Goal: Transaction & Acquisition: Obtain resource

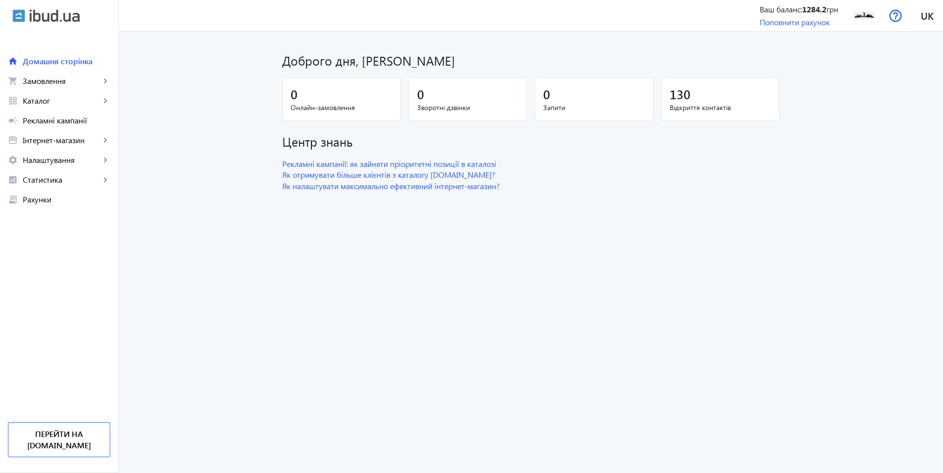
click at [893, 110] on main "Доброго дня, [PERSON_NAME] 0 Онлайн-замовлення 0 Зворотні дзвінки 0 Запити 130 …" at bounding box center [531, 117] width 824 height 148
click at [798, 23] on link "Поповнити рахунок" at bounding box center [795, 22] width 70 height 10
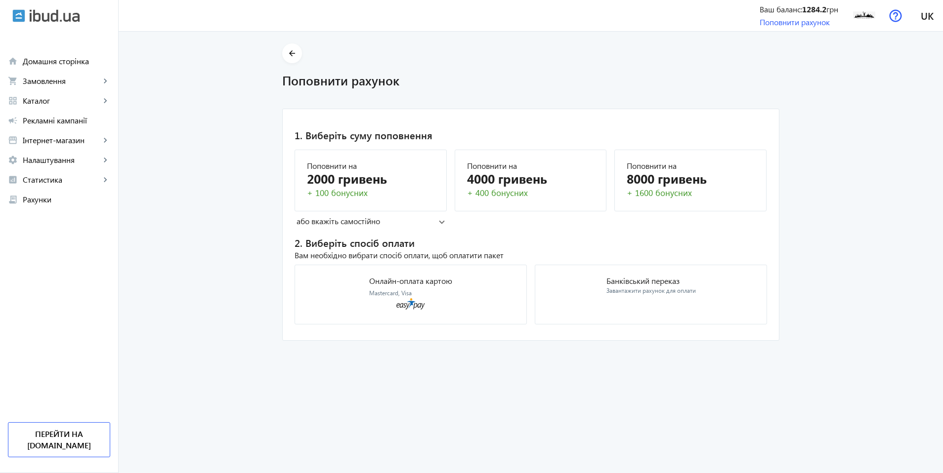
click at [402, 219] on mat-panel-title "або вкажіть самостійно" at bounding box center [368, 221] width 142 height 11
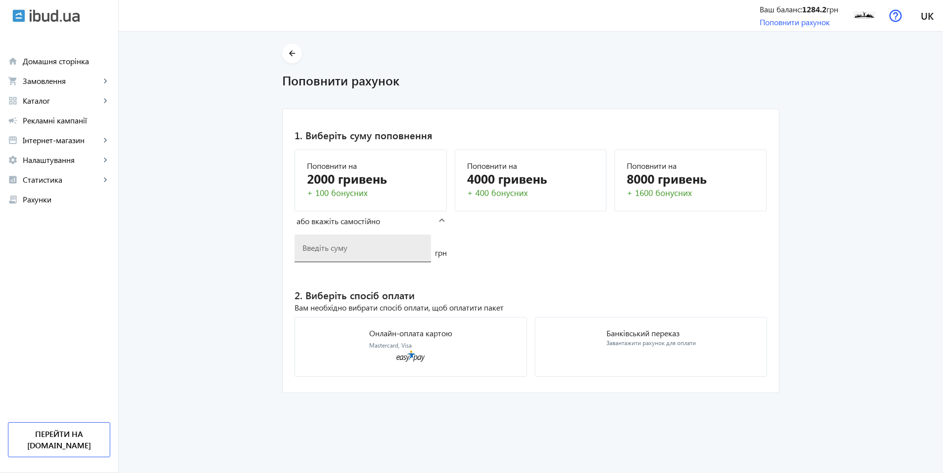
click at [369, 253] on input "number" at bounding box center [362, 248] width 121 height 10
type input "1000"
click at [510, 280] on mat-card "1. Виберіть суму поповнення [PERSON_NAME] на 2000 гривень + 100 бонусних Поповн…" at bounding box center [530, 251] width 497 height 285
click at [602, 360] on mat-card "Банківський переказ Завантажити рахунок для оплати" at bounding box center [651, 347] width 232 height 60
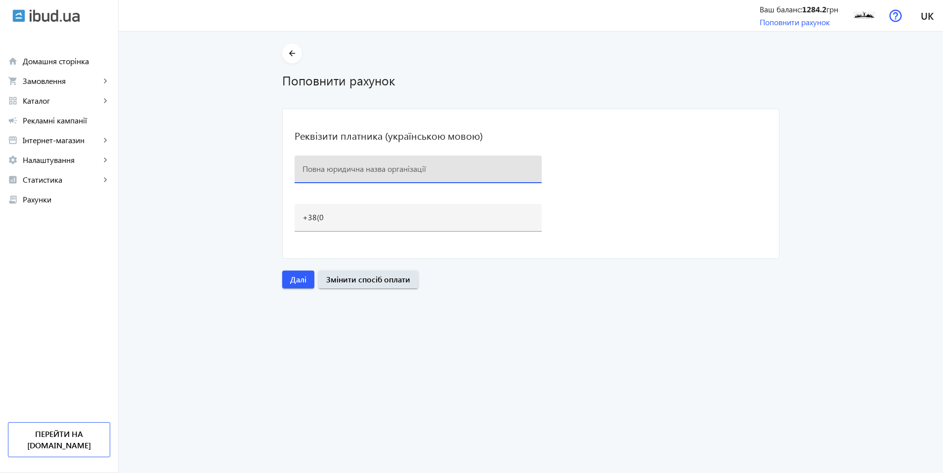
click at [383, 172] on input at bounding box center [417, 169] width 231 height 10
type input "ТОВ "БК" Київ-Індустріал""
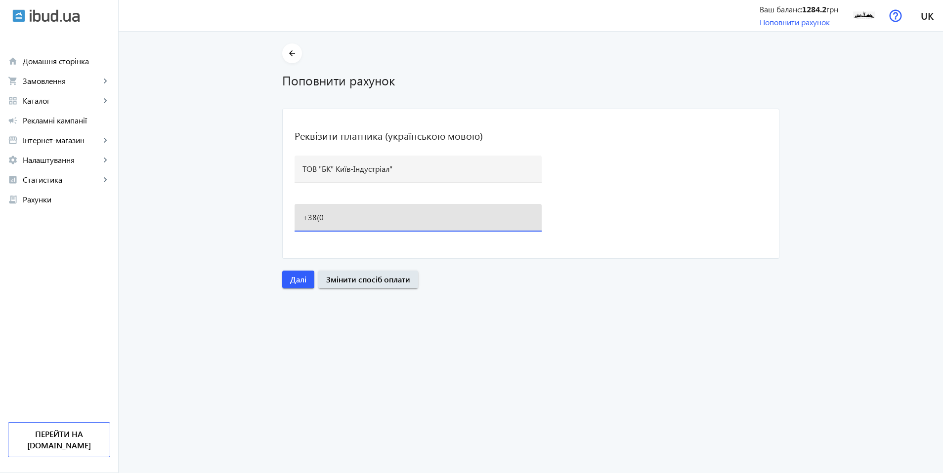
click at [360, 218] on input "+38(0" at bounding box center [417, 217] width 231 height 10
type input "[PHONE_NUMBER]"
click at [291, 282] on span "Далі" at bounding box center [298, 279] width 16 height 11
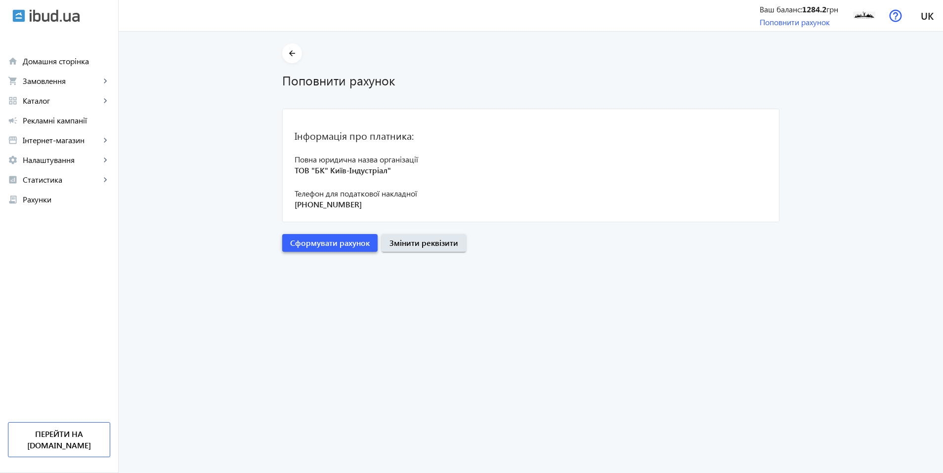
click at [354, 246] on span "Сформувати рахунок" at bounding box center [330, 243] width 80 height 11
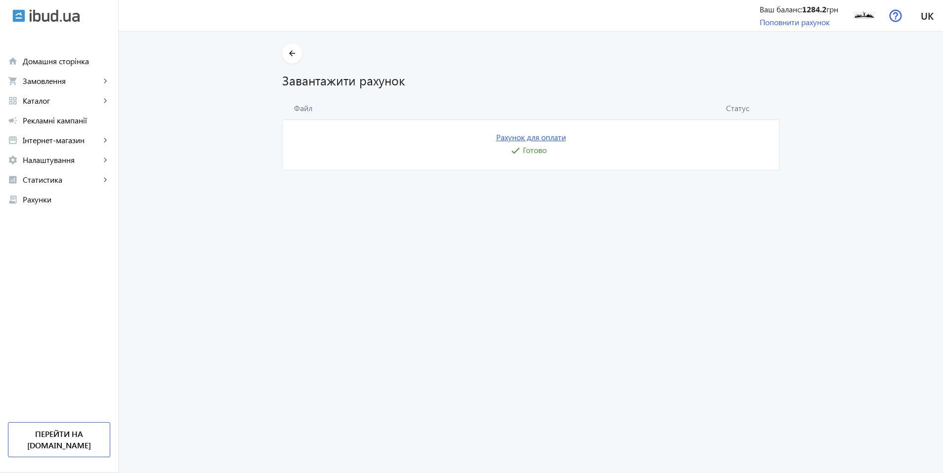
click at [501, 137] on link "Рахунок для оплати" at bounding box center [531, 137] width 70 height 11
